Goal: Information Seeking & Learning: Learn about a topic

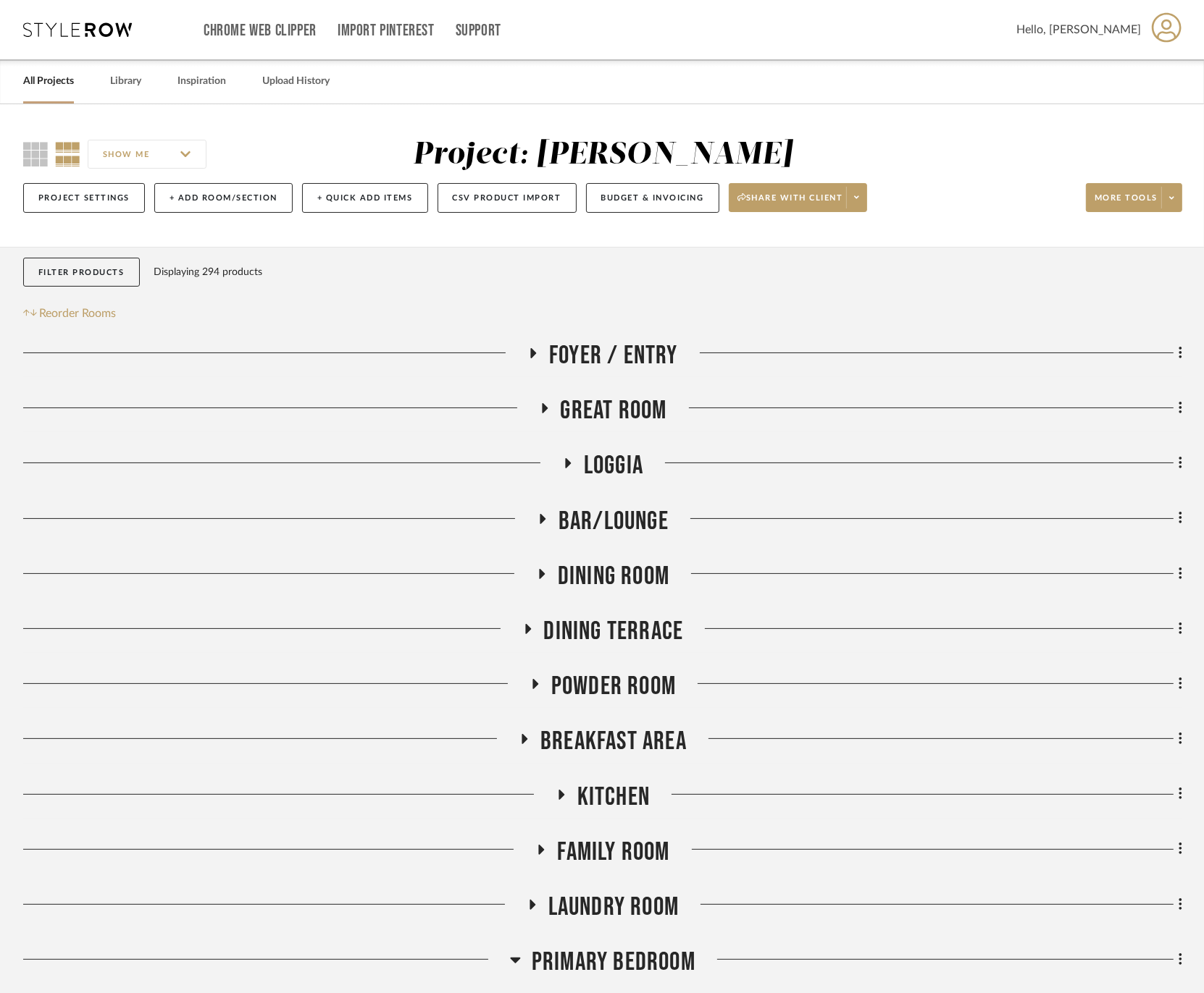
click at [595, 406] on span "Great Room" at bounding box center [614, 411] width 106 height 31
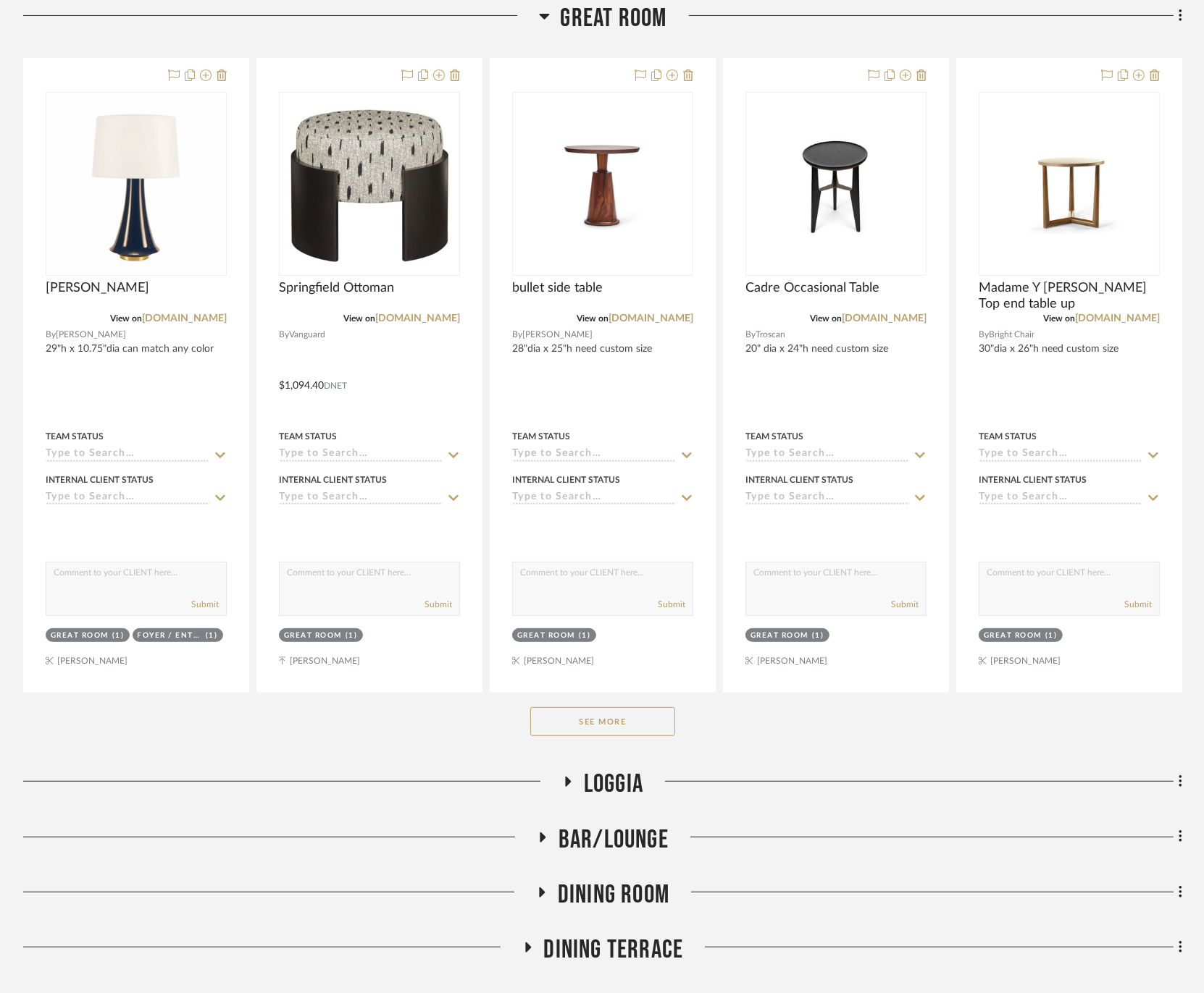
scroll to position [402, 0]
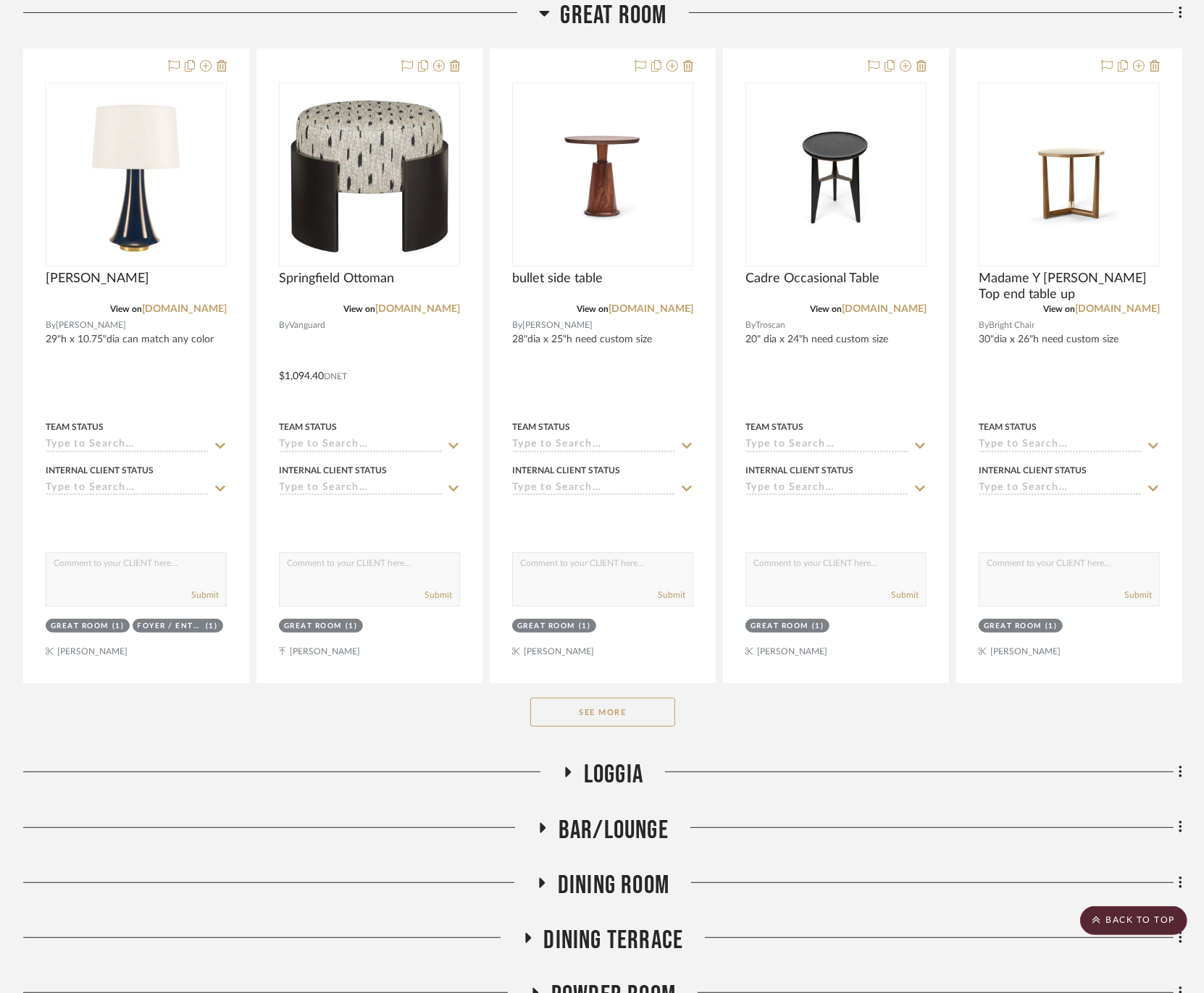
click at [642, 714] on button "See More" at bounding box center [602, 712] width 145 height 29
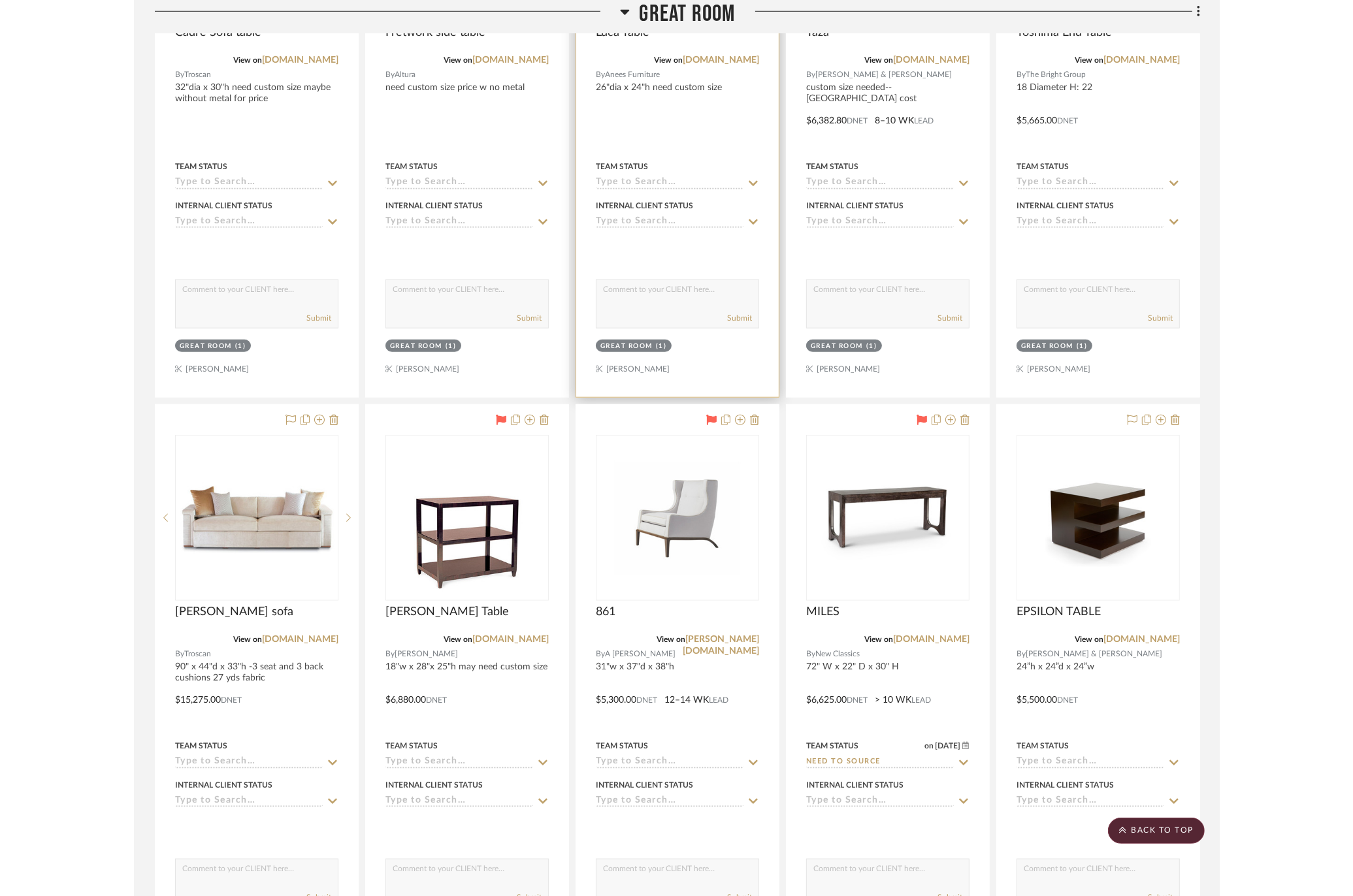
scroll to position [1524, 0]
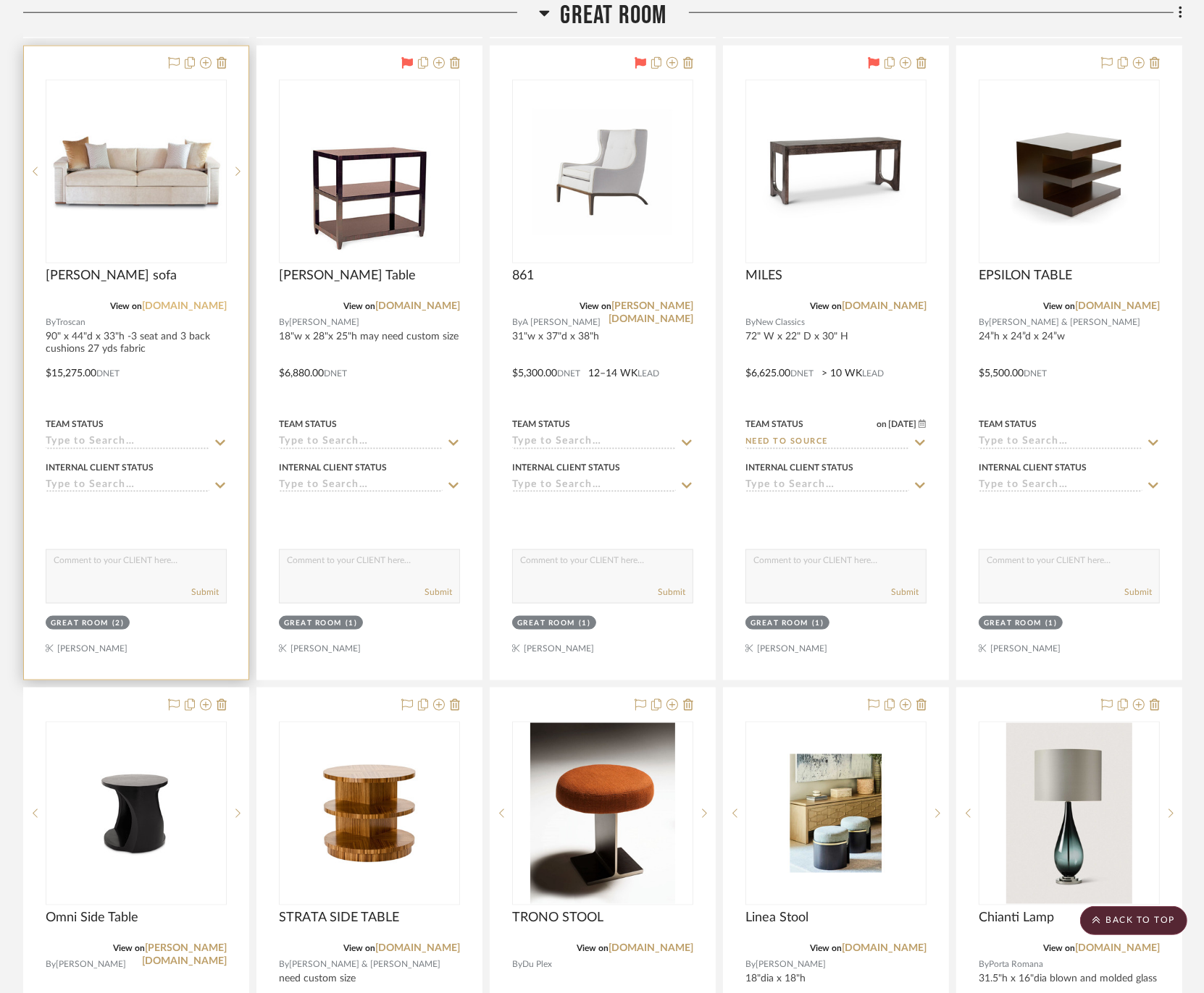
click at [192, 303] on link "[DOMAIN_NAME]" at bounding box center [184, 307] width 85 height 10
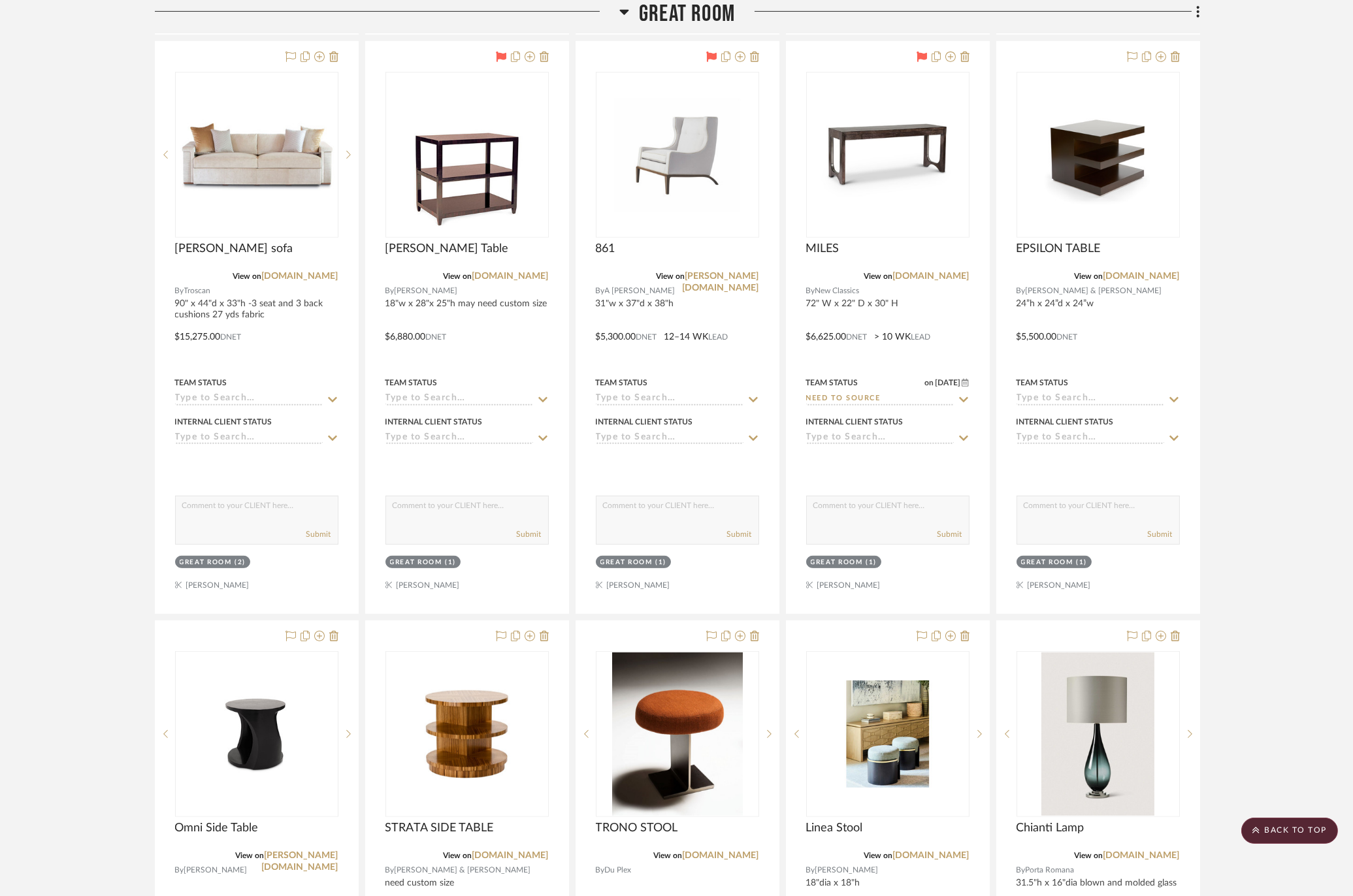
click at [690, 5] on span "Great Room" at bounding box center [687, 14] width 96 height 28
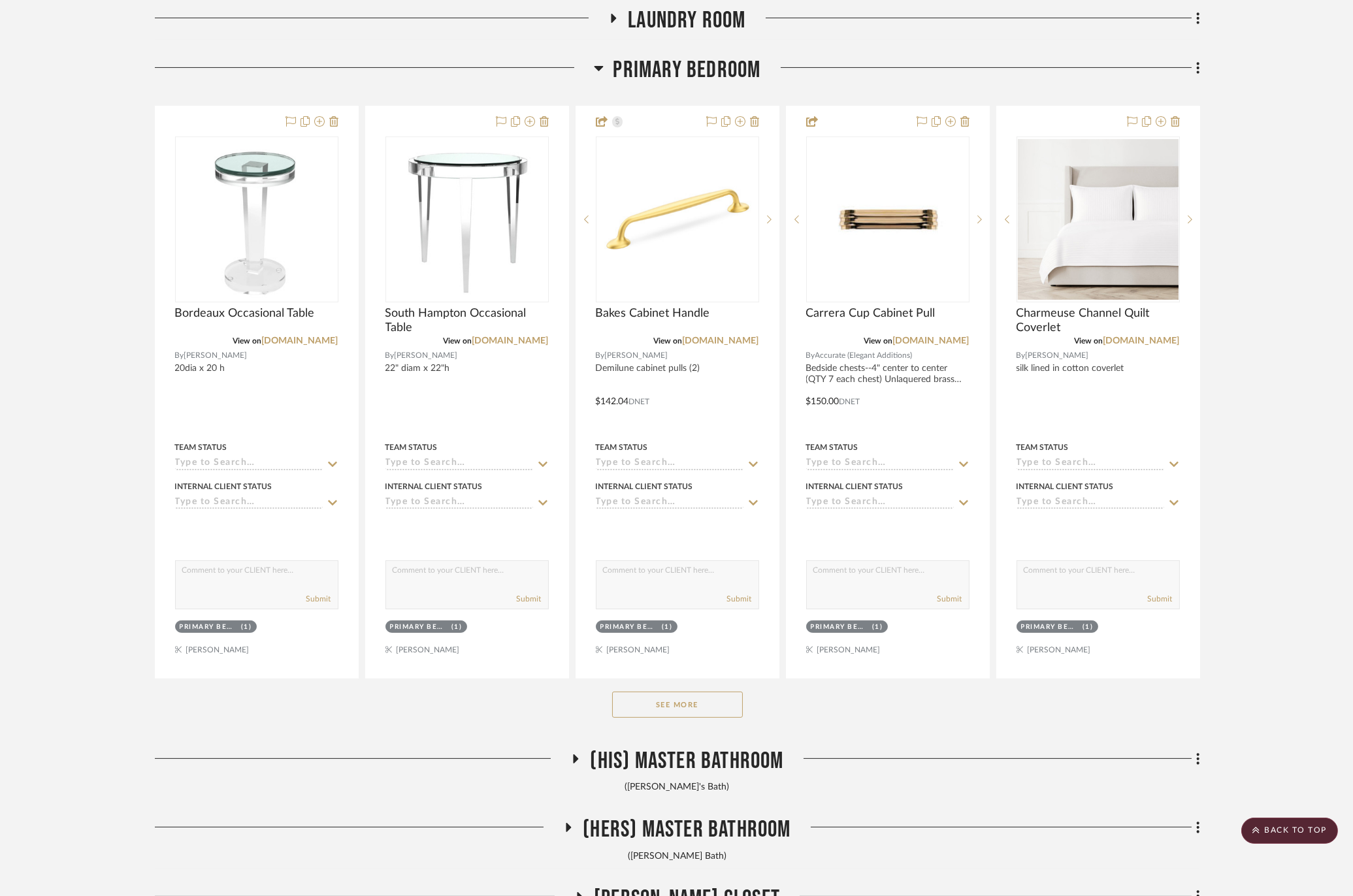
click at [683, 72] on span "Primary Bedroom" at bounding box center [687, 70] width 147 height 28
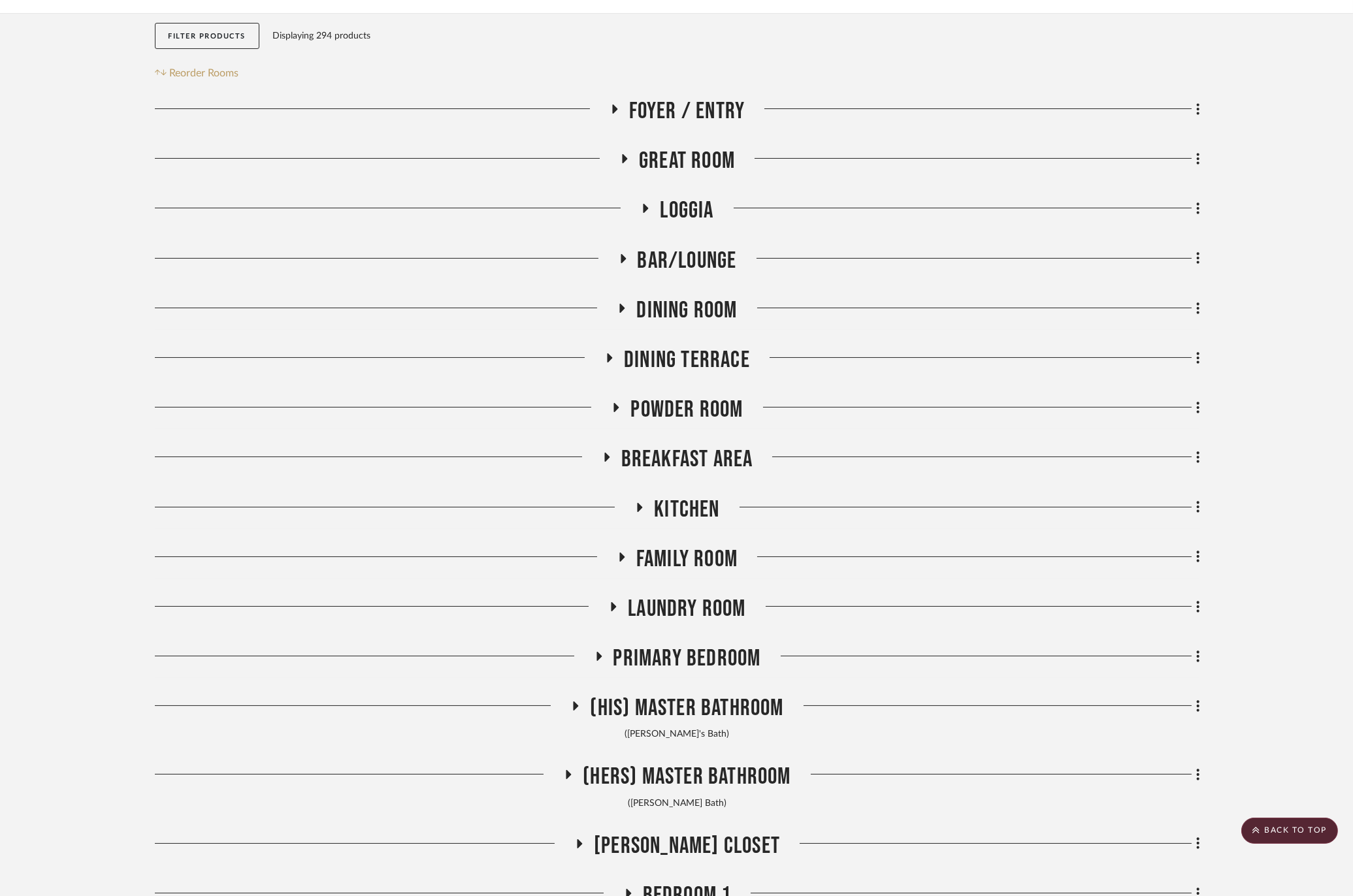
scroll to position [72, 0]
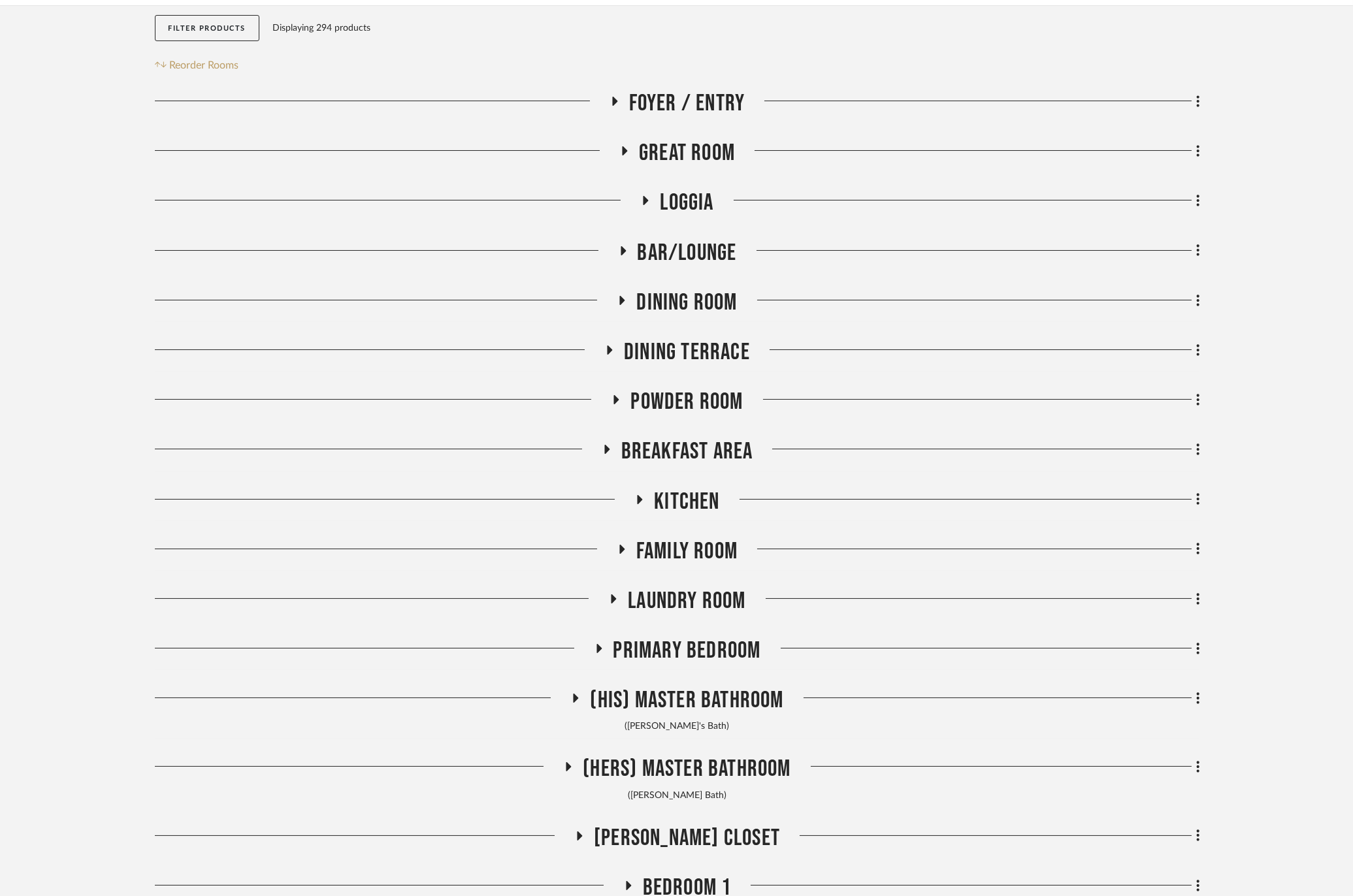
click at [678, 549] on span "Family Room" at bounding box center [687, 552] width 101 height 28
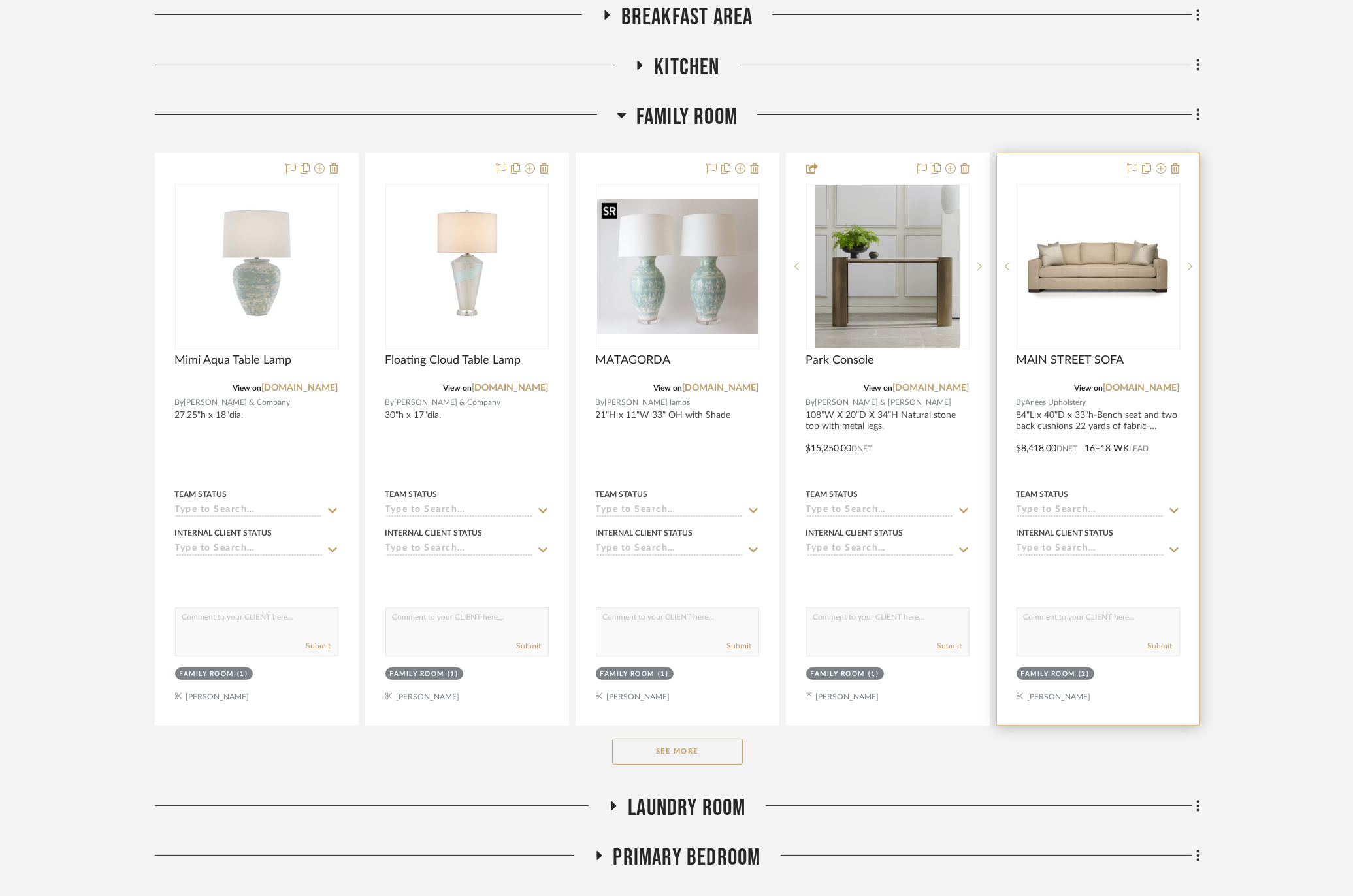
scroll to position [653, 0]
click at [1085, 385] on link "[DOMAIN_NAME]" at bounding box center [1141, 387] width 76 height 9
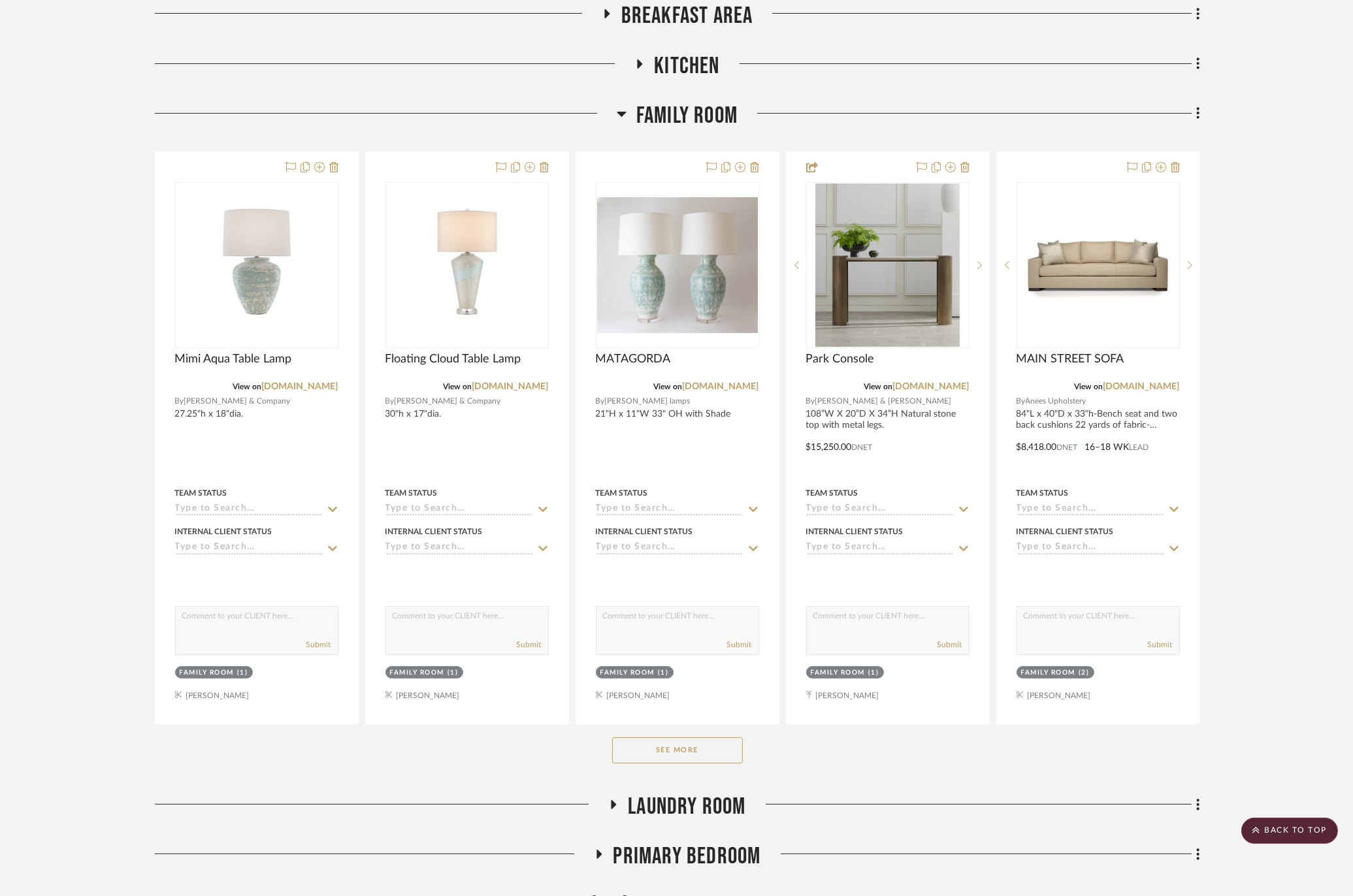
click at [675, 751] on button "See More" at bounding box center [677, 751] width 130 height 26
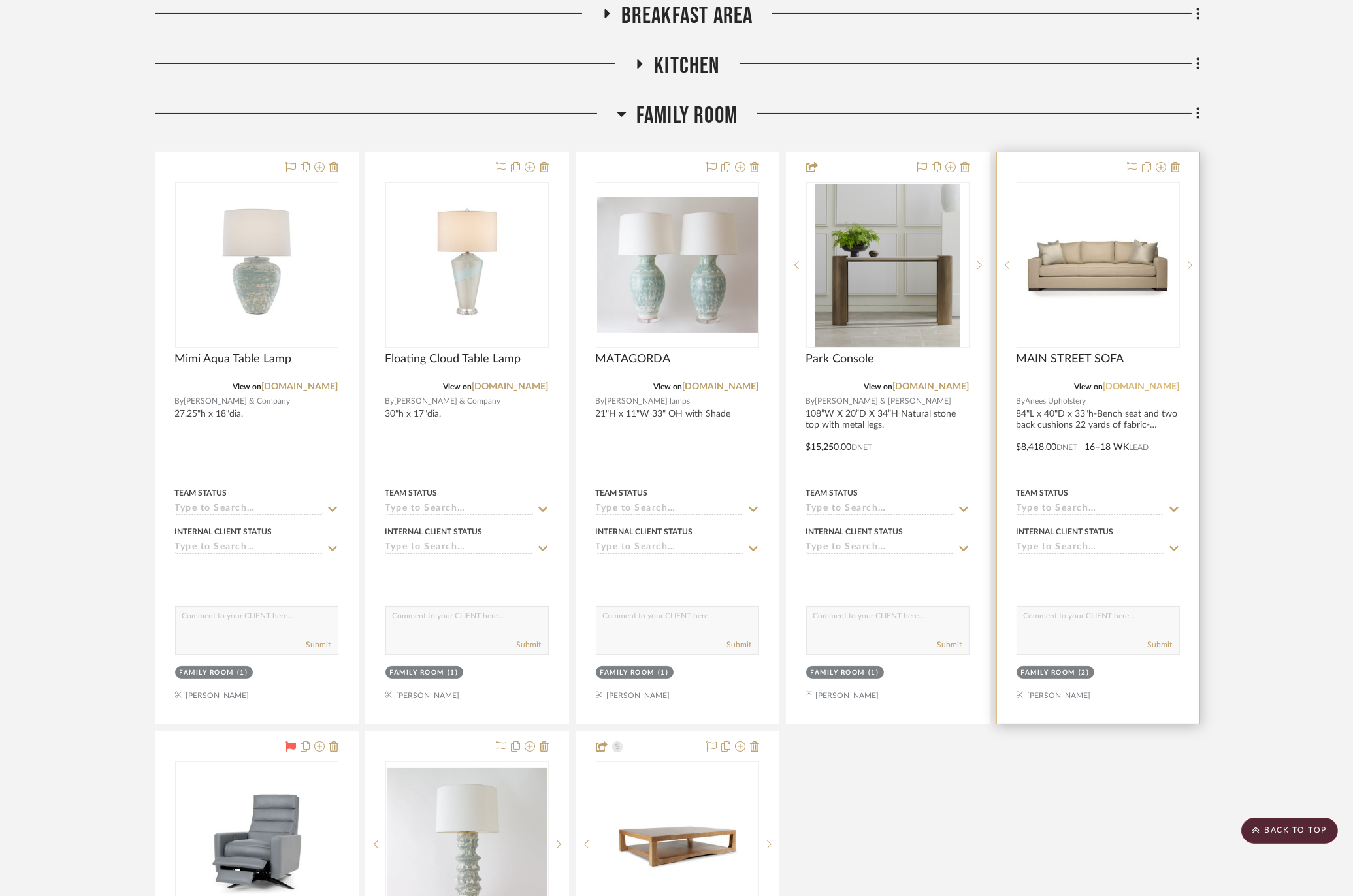
click at [1085, 390] on link "[DOMAIN_NAME]" at bounding box center [1141, 387] width 76 height 9
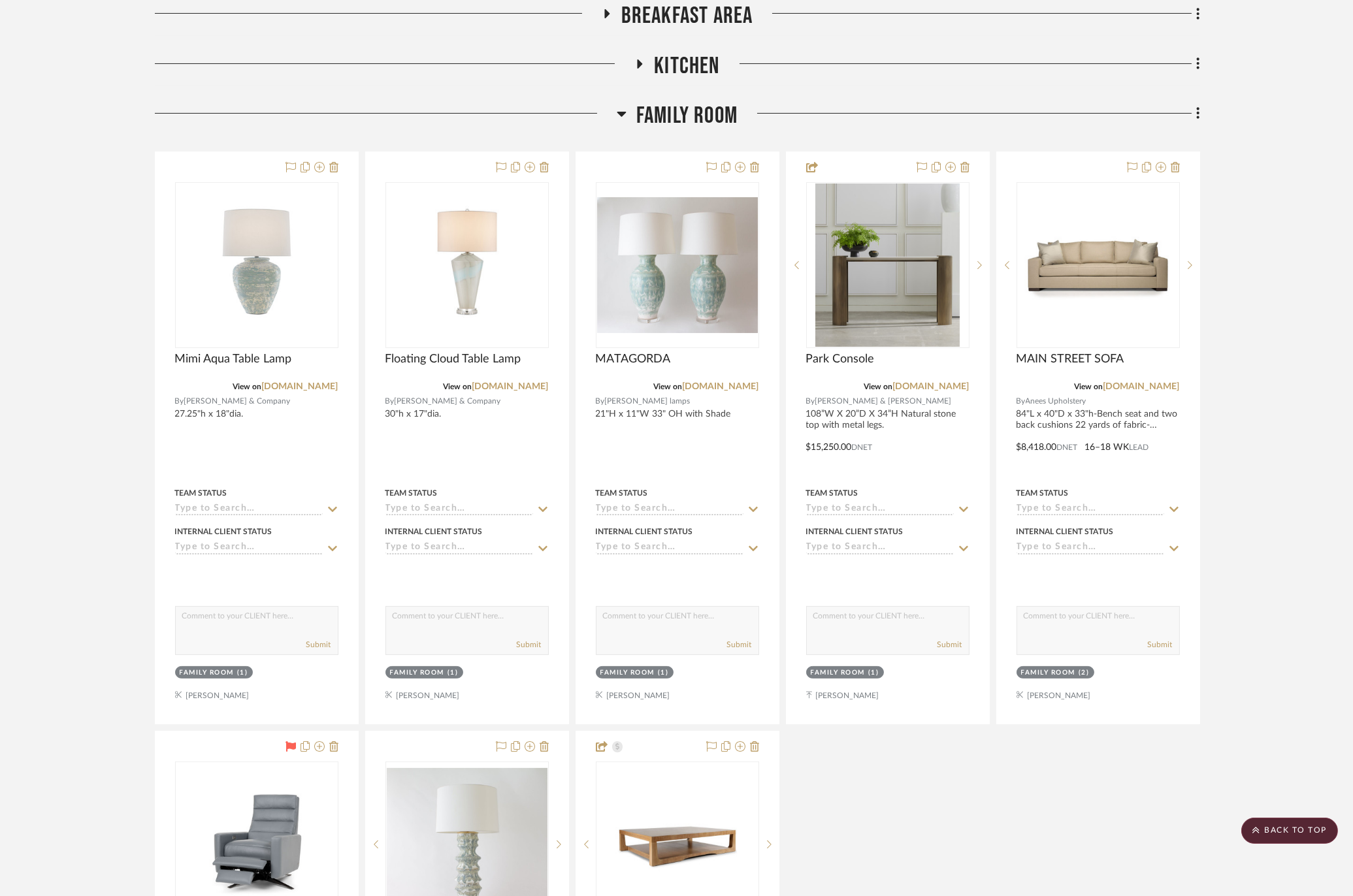
click at [680, 118] on span "Family Room" at bounding box center [687, 116] width 101 height 28
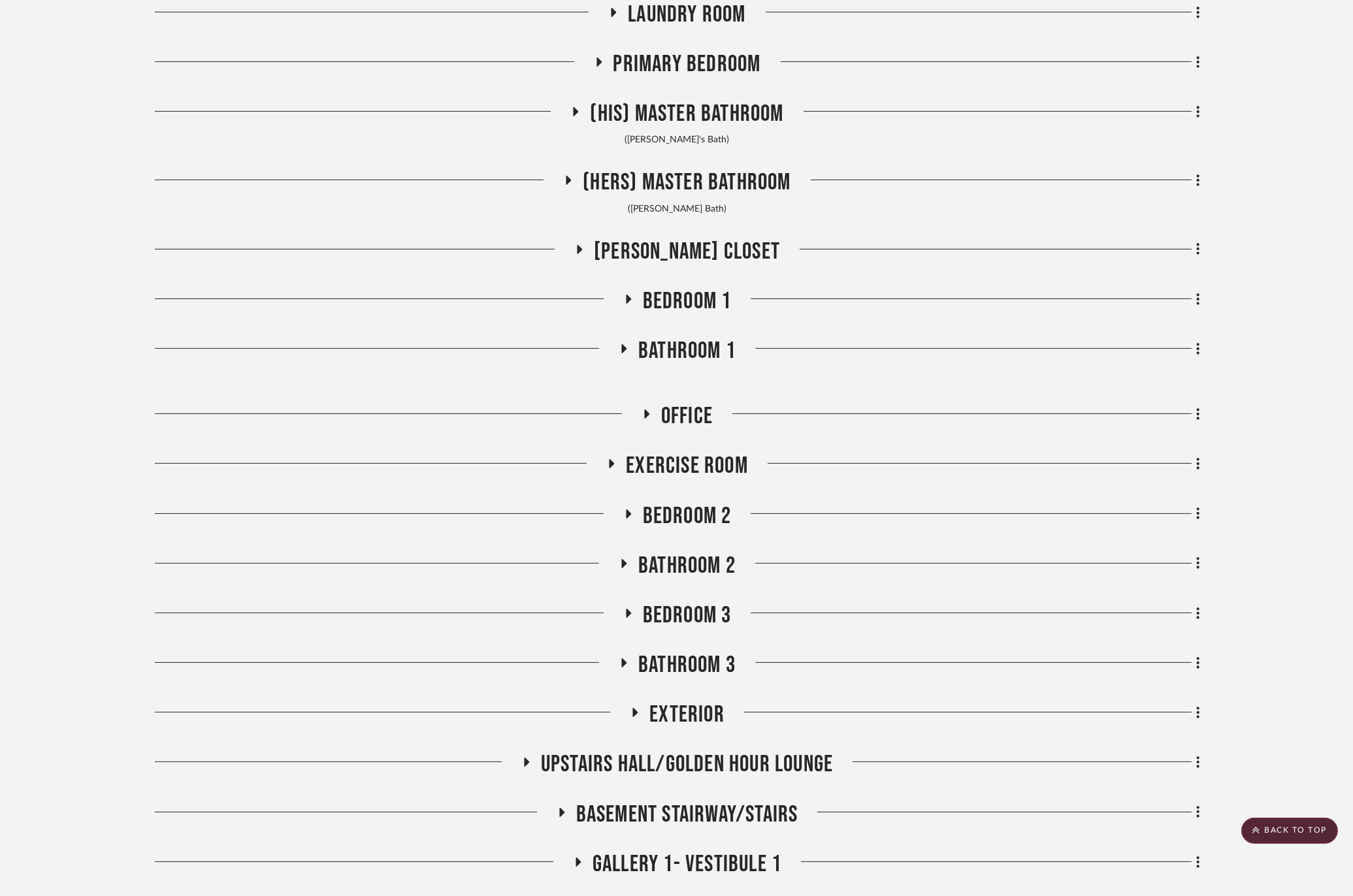
scroll to position [773, 0]
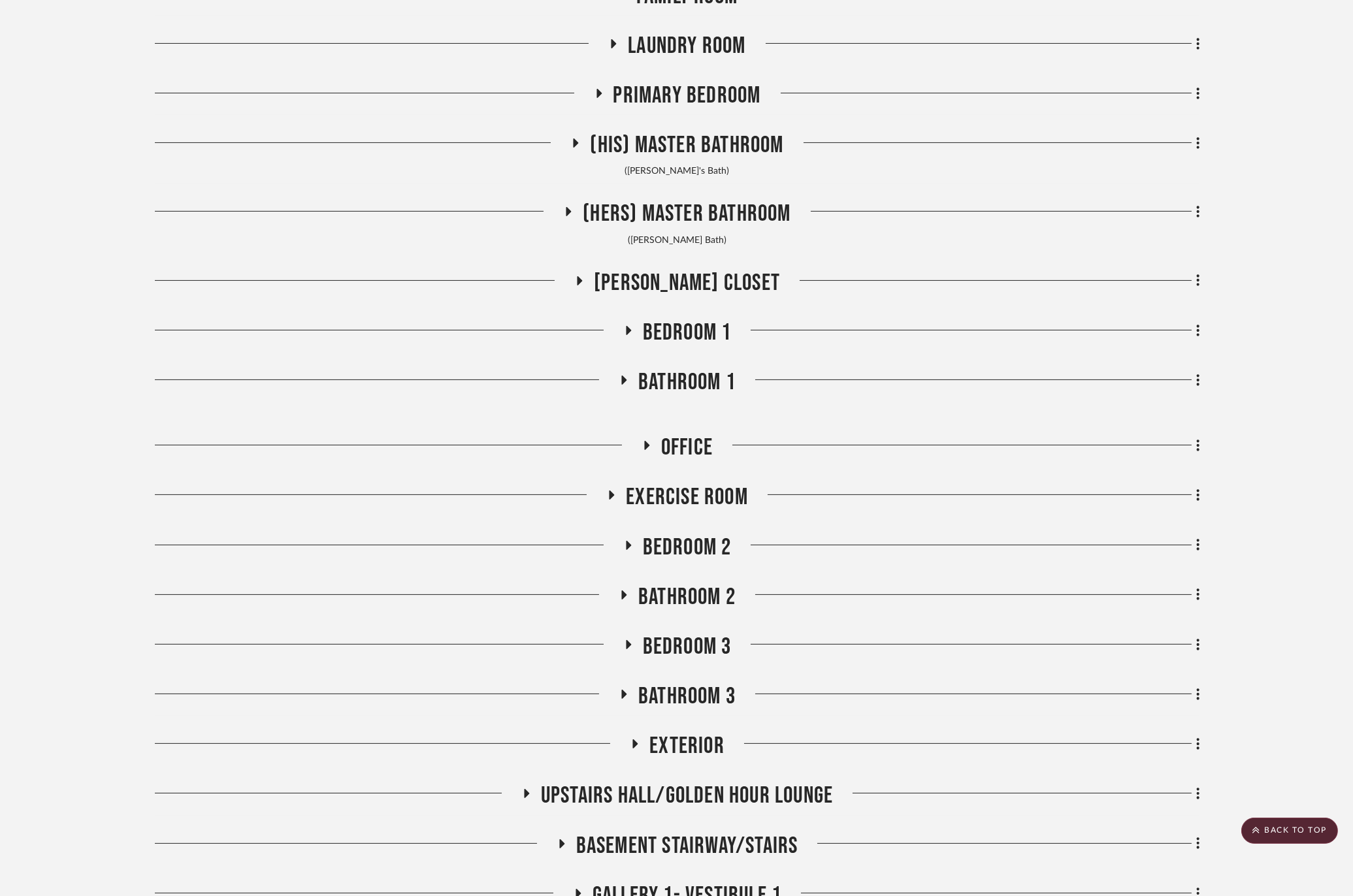
click at [647, 83] on span "Primary Bedroom" at bounding box center [687, 96] width 147 height 28
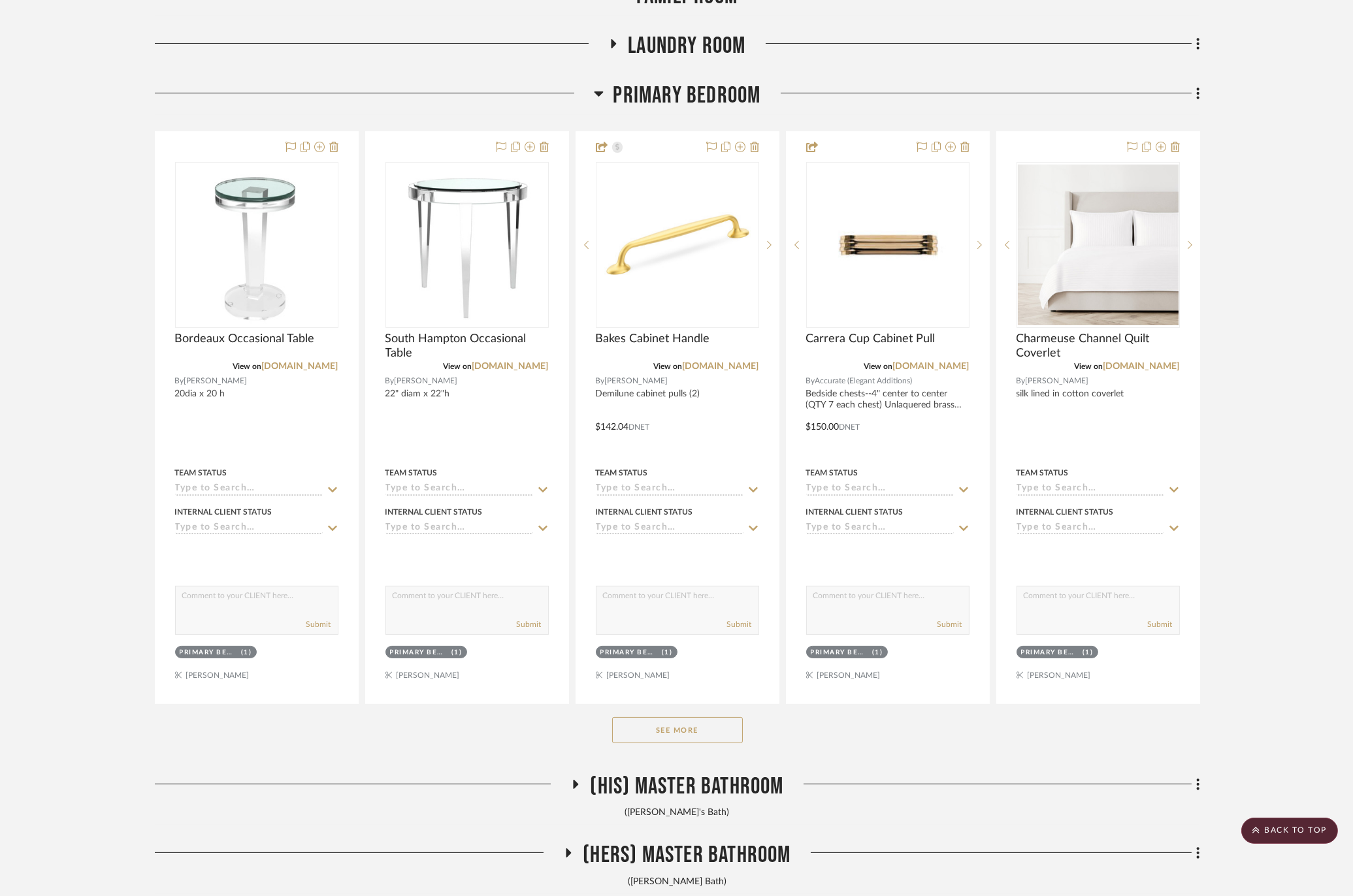
drag, startPoint x: 654, startPoint y: 717, endPoint x: 671, endPoint y: 711, distance: 18.0
click at [655, 717] on button "See More" at bounding box center [677, 730] width 130 height 26
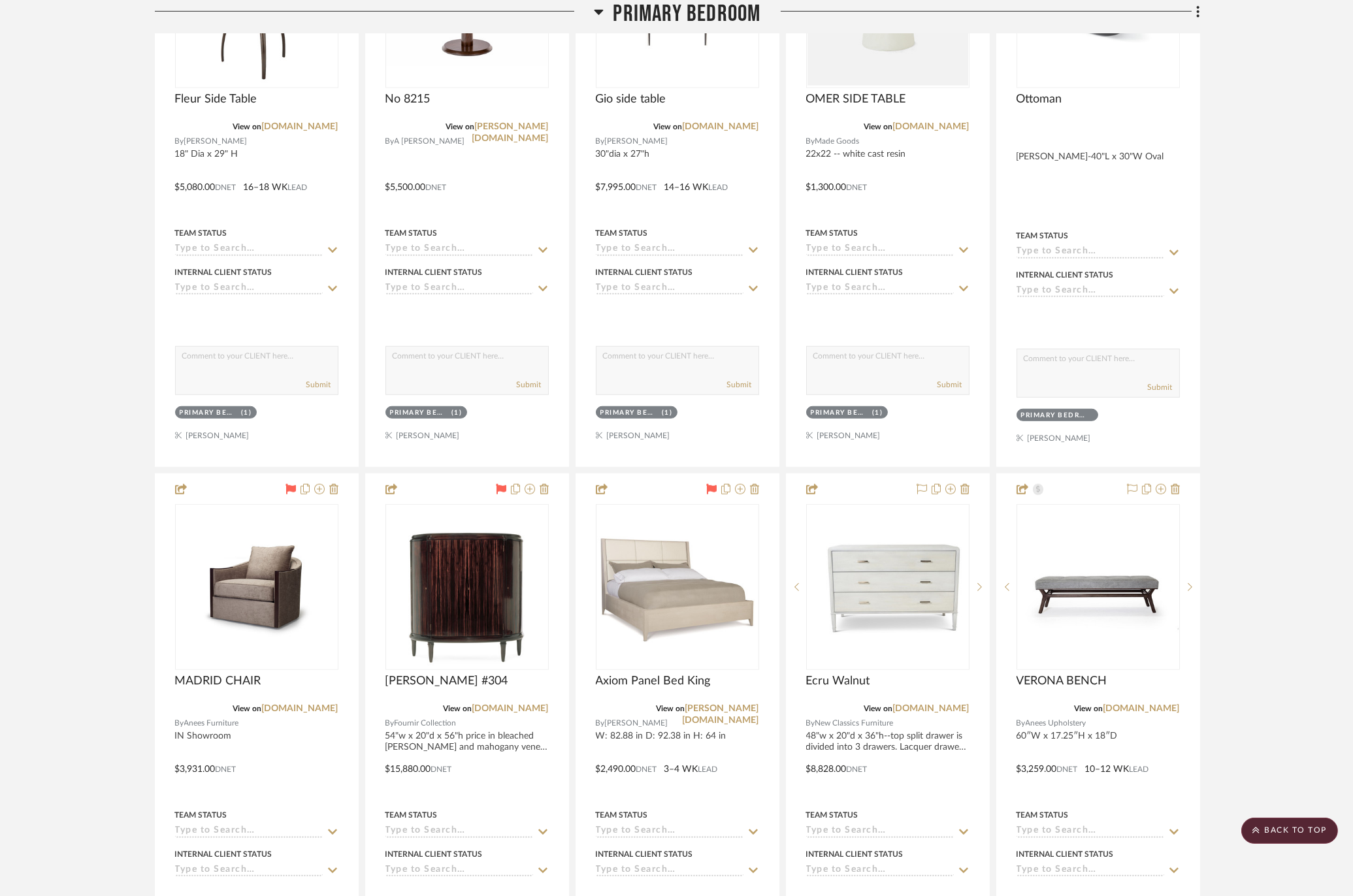
scroll to position [2877, 0]
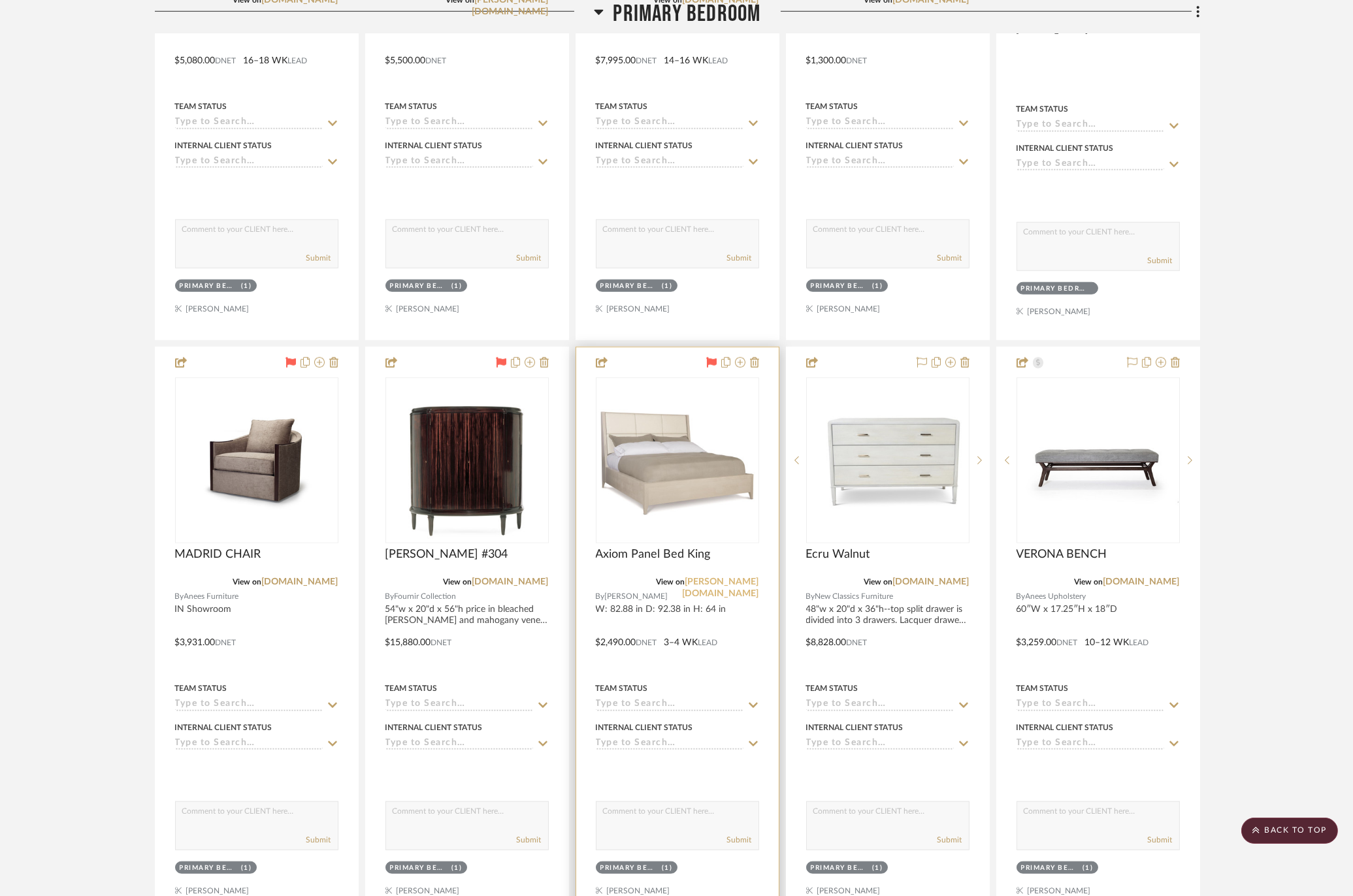
click at [739, 577] on link "[PERSON_NAME][DOMAIN_NAME]" at bounding box center [721, 588] width 76 height 21
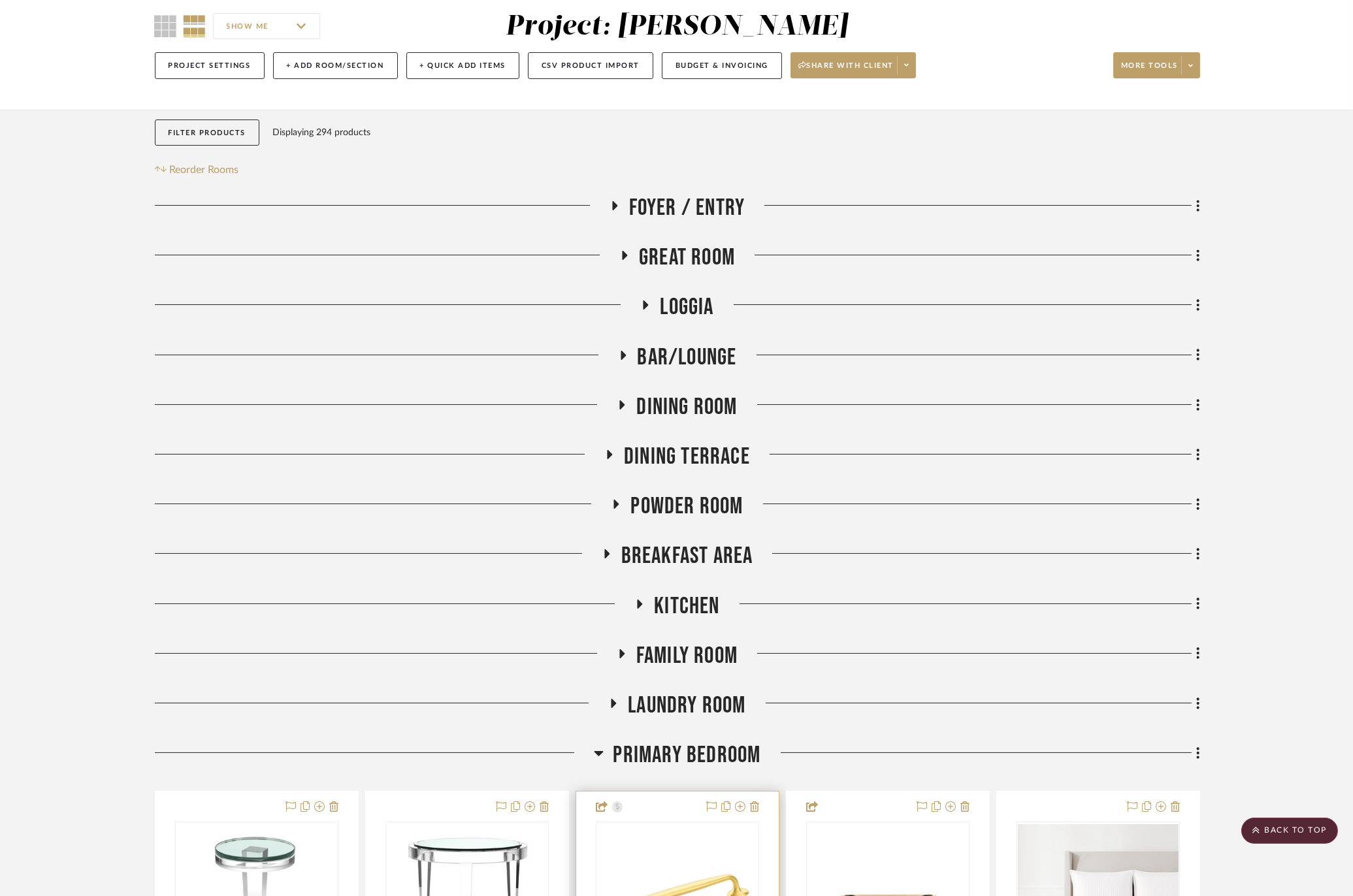
scroll to position [0, 0]
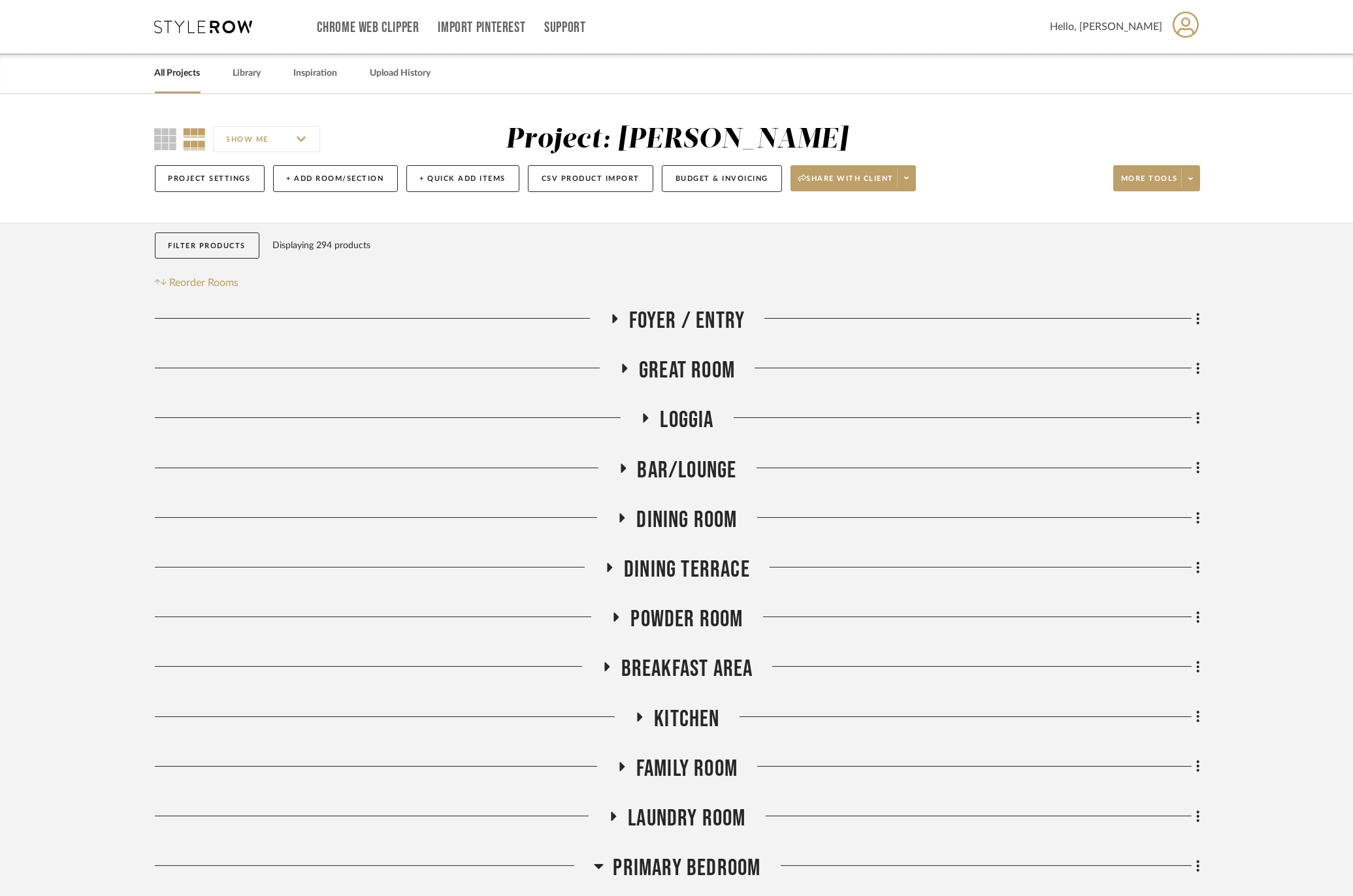
click at [688, 676] on span "Breakfast Area" at bounding box center [687, 669] width 132 height 28
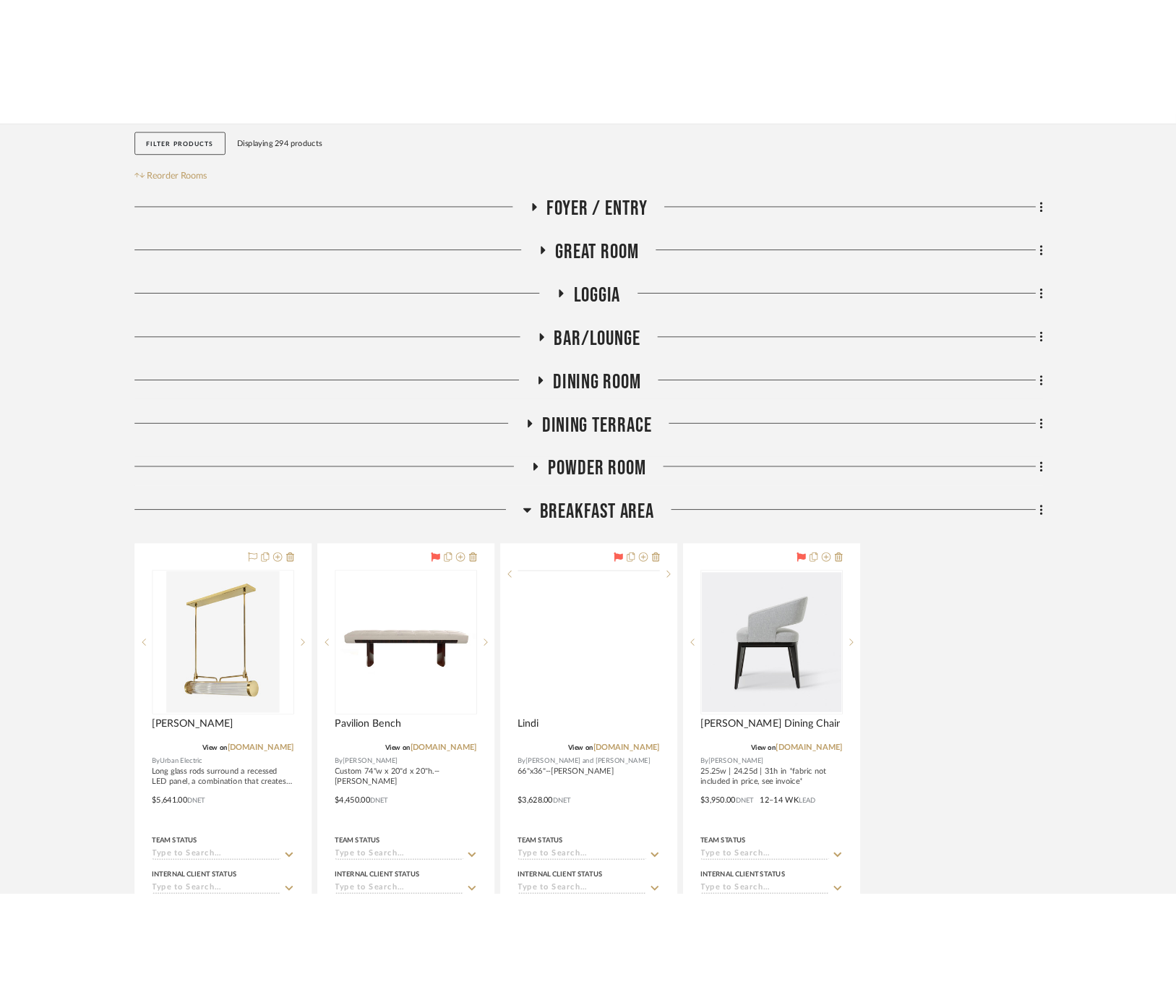
scroll to position [321, 0]
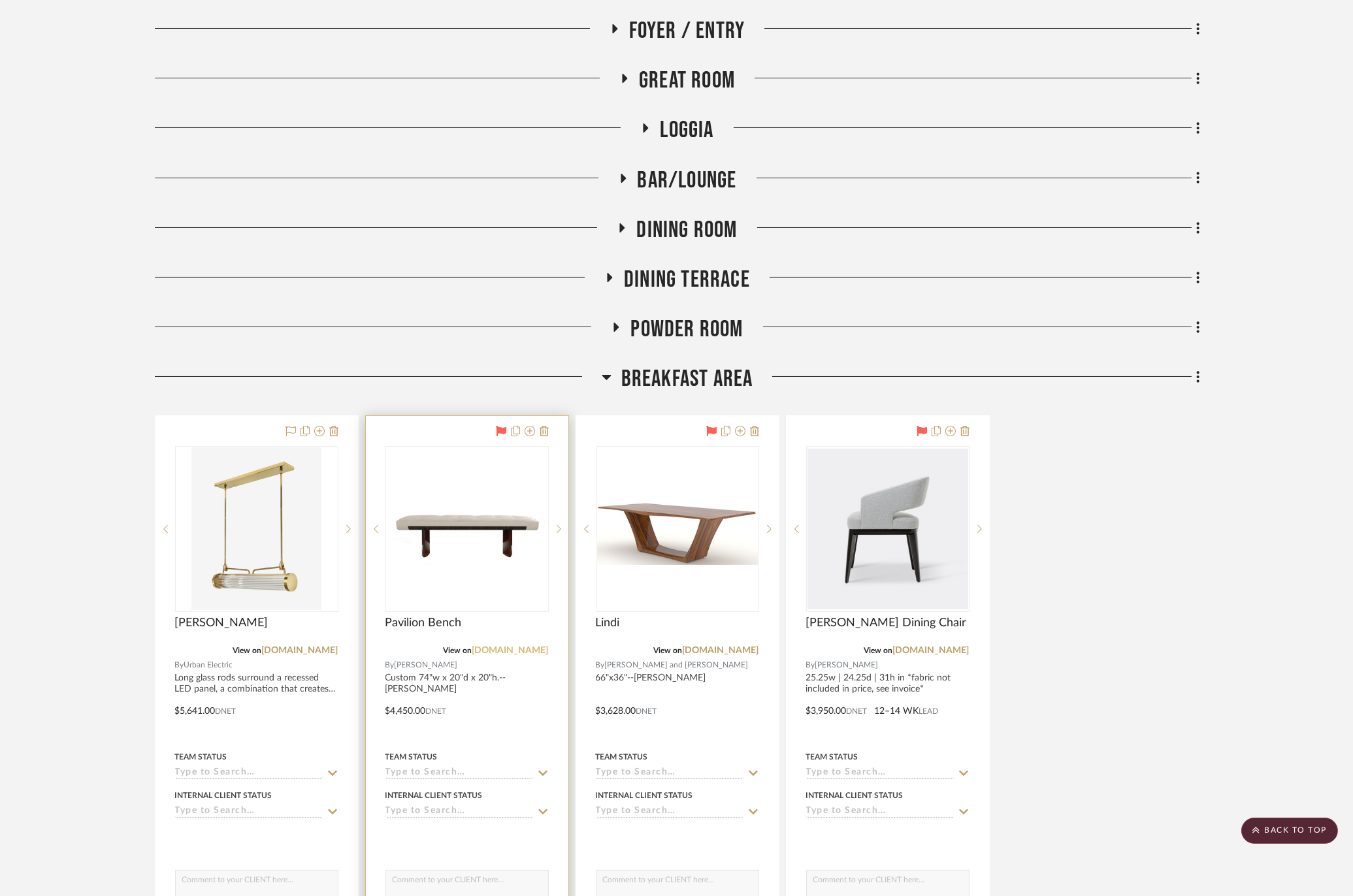
click at [521, 646] on link "[DOMAIN_NAME]" at bounding box center [510, 651] width 76 height 9
